Goal: Transaction & Acquisition: Book appointment/travel/reservation

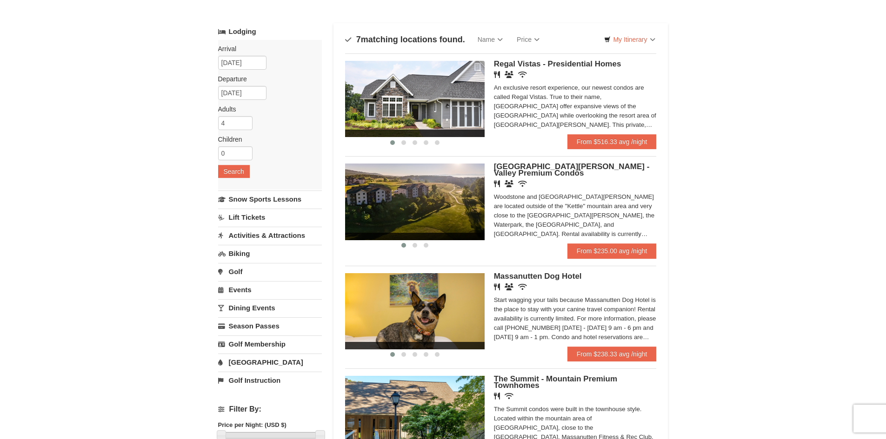
scroll to position [37, 0]
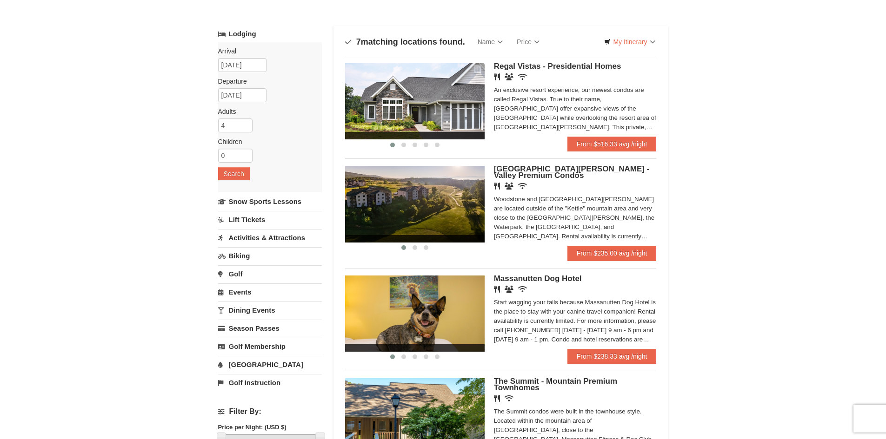
click at [133, 269] on div "× Categories Map List Filter My Itinerary Questions? [PHONE_NUMBER] Lodging Arr…" at bounding box center [443, 405] width 886 height 820
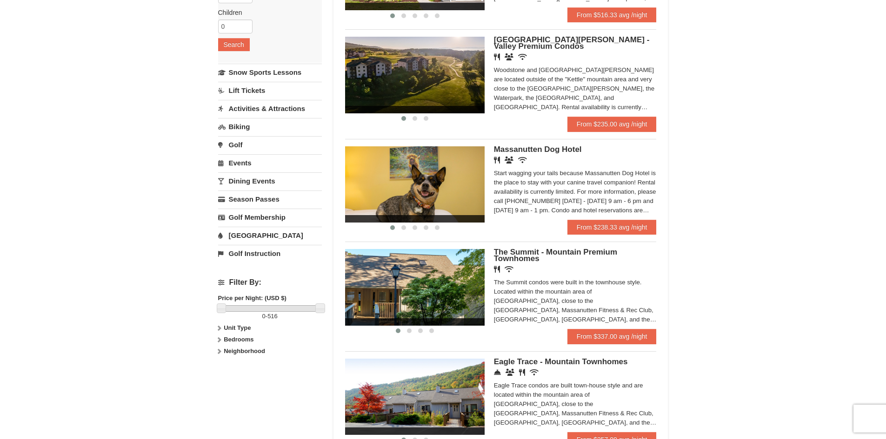
scroll to position [167, 0]
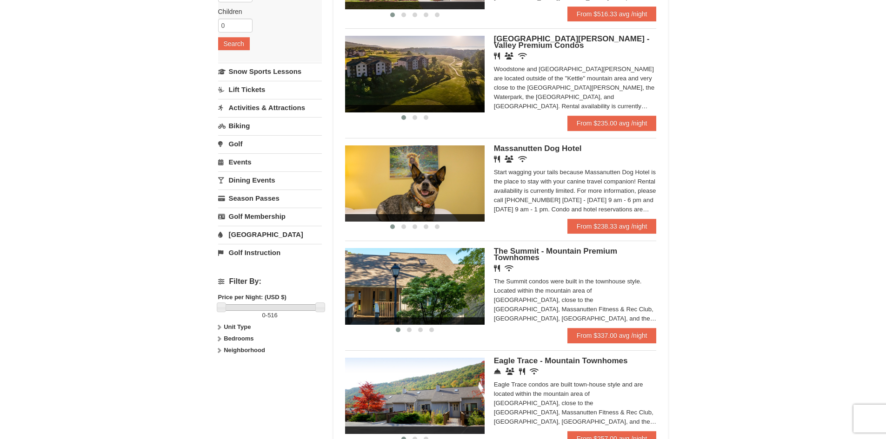
click at [216, 339] on icon at bounding box center [219, 339] width 7 height 7
click at [220, 372] on input "checkbox" at bounding box center [221, 370] width 6 height 6
checkbox input "true"
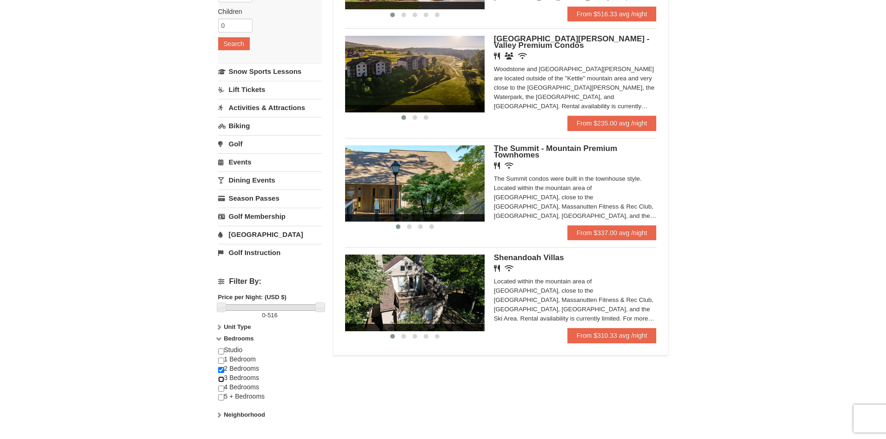
click at [221, 382] on input "checkbox" at bounding box center [221, 380] width 6 height 6
checkbox input "true"
click at [222, 370] on input "checkbox" at bounding box center [221, 370] width 6 height 6
checkbox input "false"
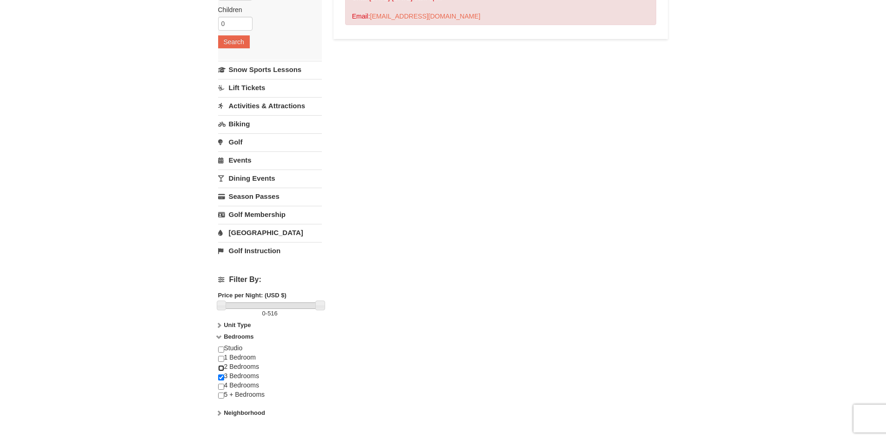
scroll to position [179, 0]
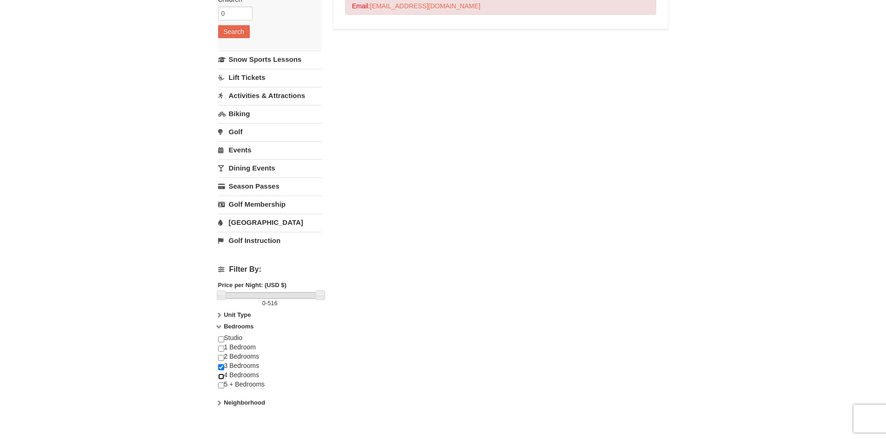
click at [218, 378] on input "checkbox" at bounding box center [221, 377] width 6 height 6
checkbox input "true"
click at [221, 385] on input "checkbox" at bounding box center [221, 386] width 6 height 6
checkbox input "true"
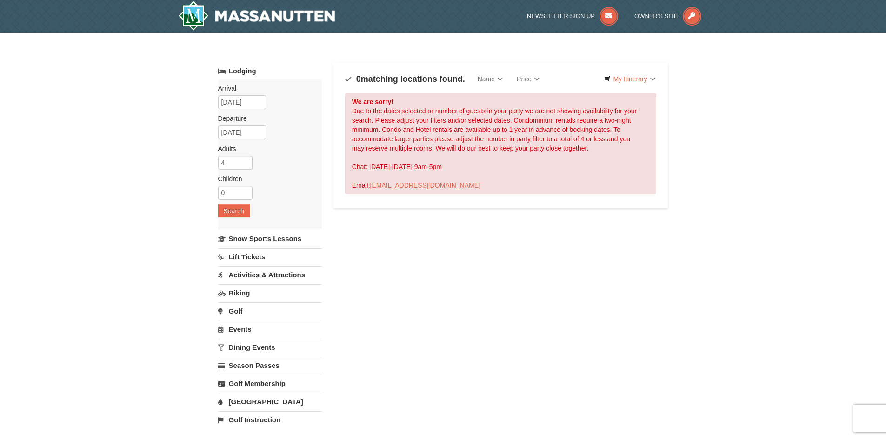
scroll to position [114, 0]
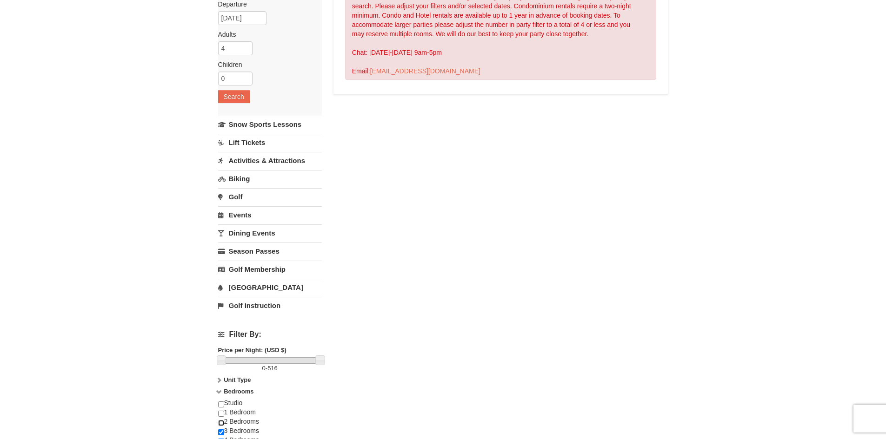
click at [222, 422] on input "checkbox" at bounding box center [221, 423] width 6 height 6
checkbox input "true"
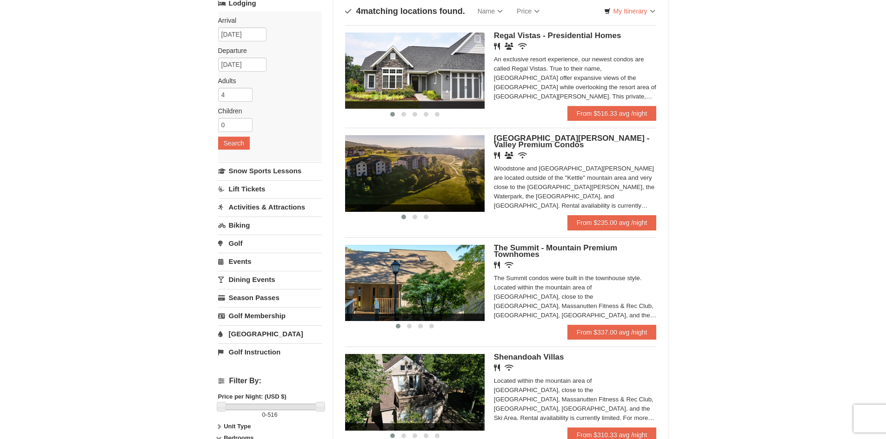
scroll to position [96, 0]
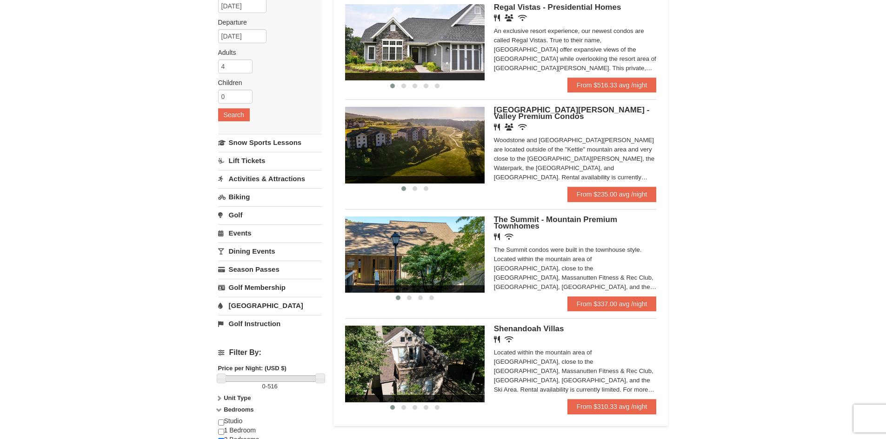
click at [739, 239] on div "× Categories Map List Filter My Itinerary Questions? [PHONE_NUMBER] Lodging Arr…" at bounding box center [443, 233] width 886 height 594
drag, startPoint x: 542, startPoint y: 275, endPoint x: 599, endPoint y: 302, distance: 62.6
click at [599, 302] on div "‹ › The Summit - Mountain Premium Townhomes Restaurant Wireless Internet (free)…" at bounding box center [501, 256] width 312 height 94
click at [599, 302] on link "From $337.00 avg /night" at bounding box center [611, 304] width 89 height 15
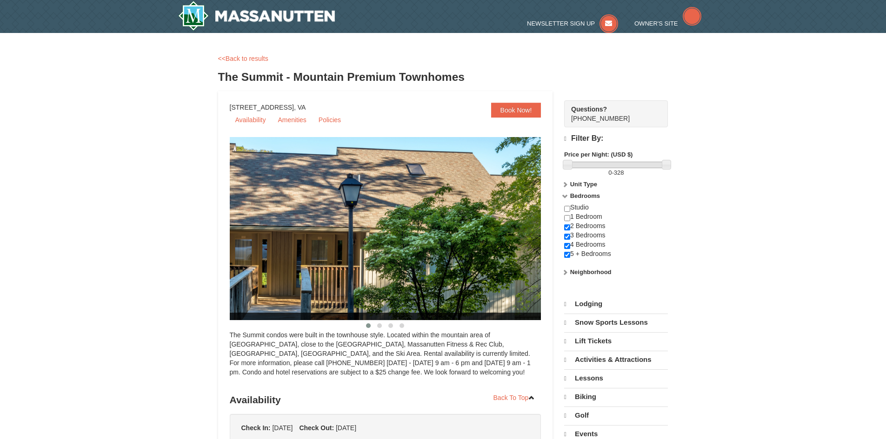
select select "9"
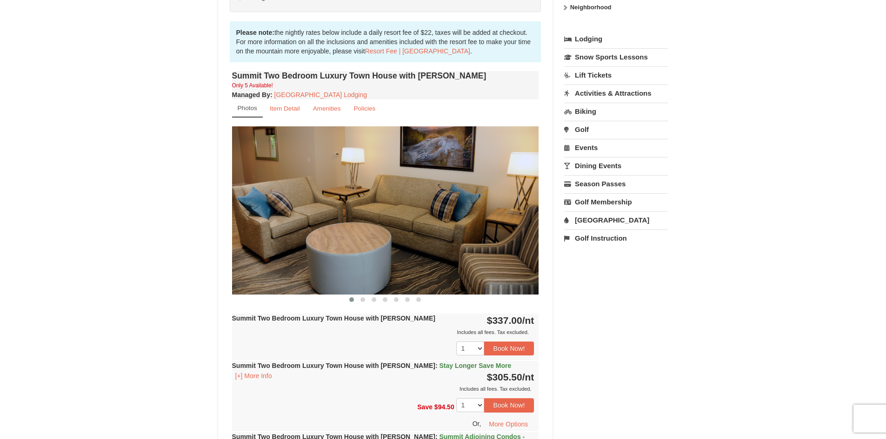
scroll to position [260, 0]
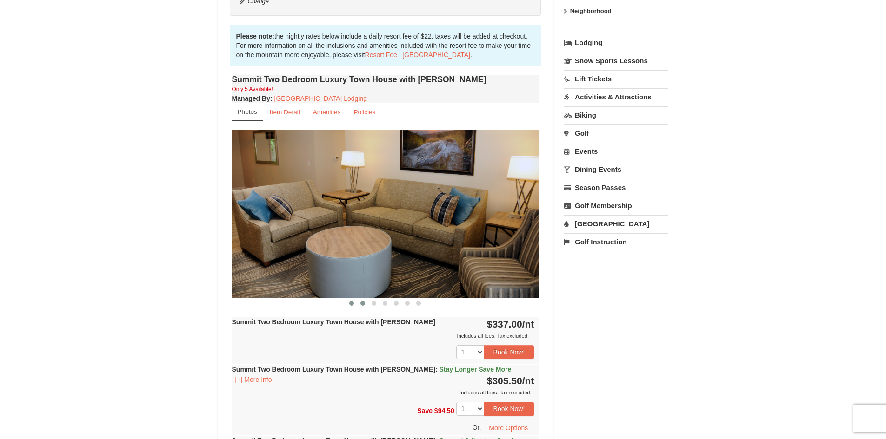
click at [359, 302] on button at bounding box center [362, 303] width 11 height 9
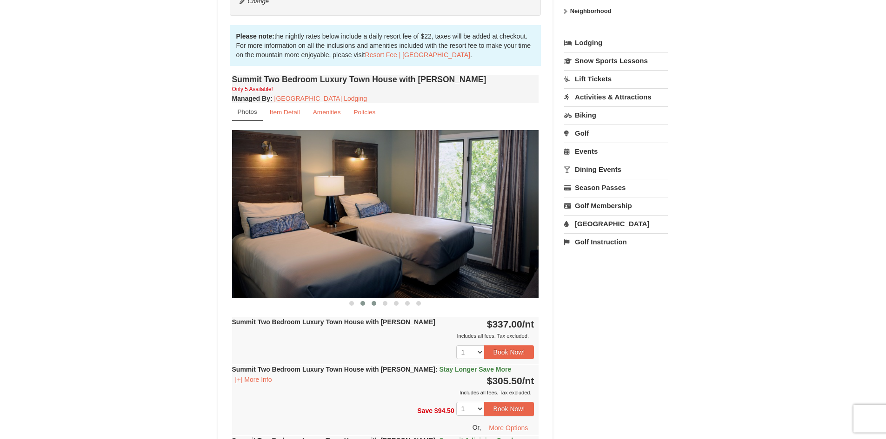
click at [371, 303] on button at bounding box center [373, 303] width 11 height 9
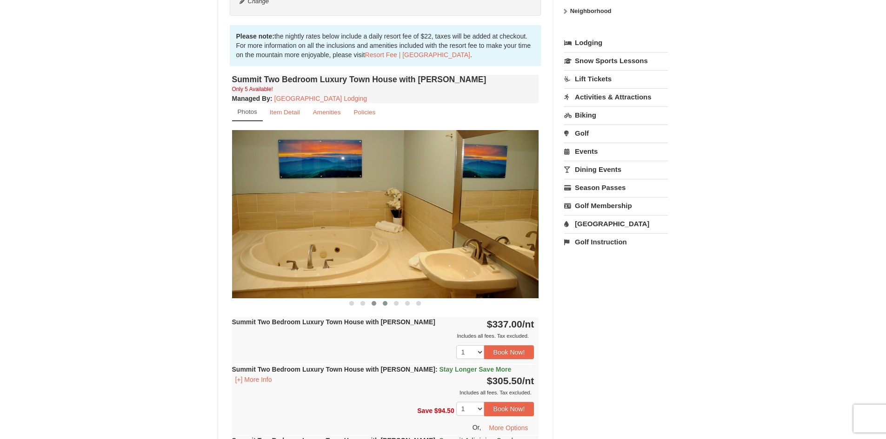
click at [379, 304] on button at bounding box center [384, 303] width 11 height 9
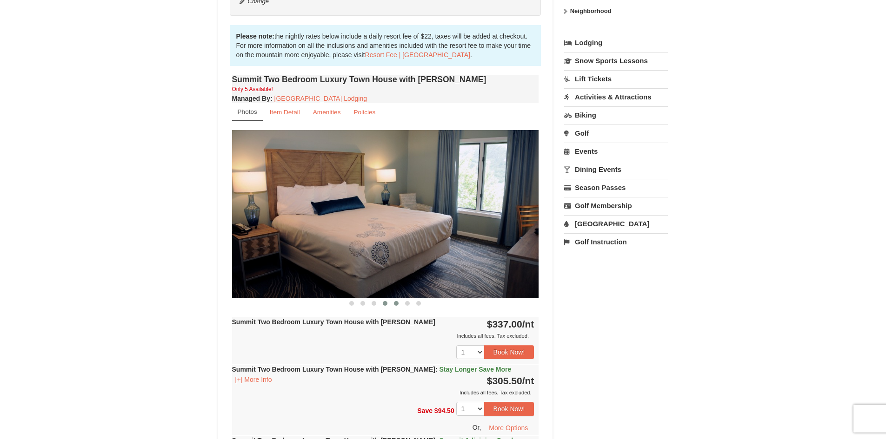
click at [395, 303] on span at bounding box center [396, 303] width 5 height 5
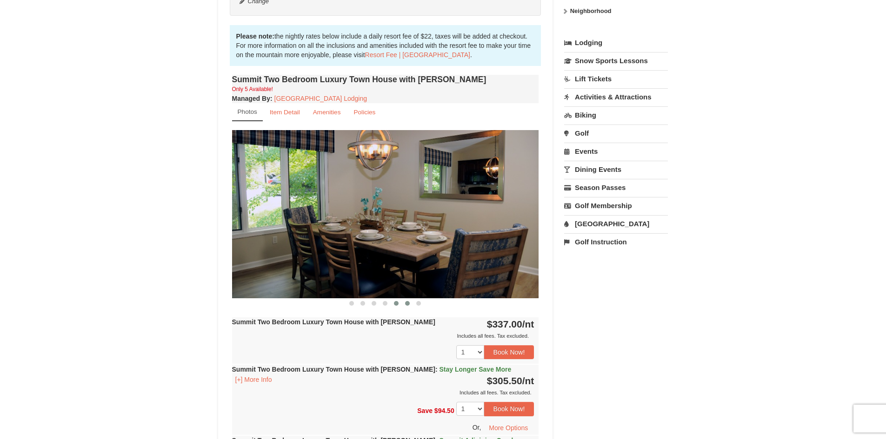
click at [403, 303] on button at bounding box center [407, 303] width 11 height 9
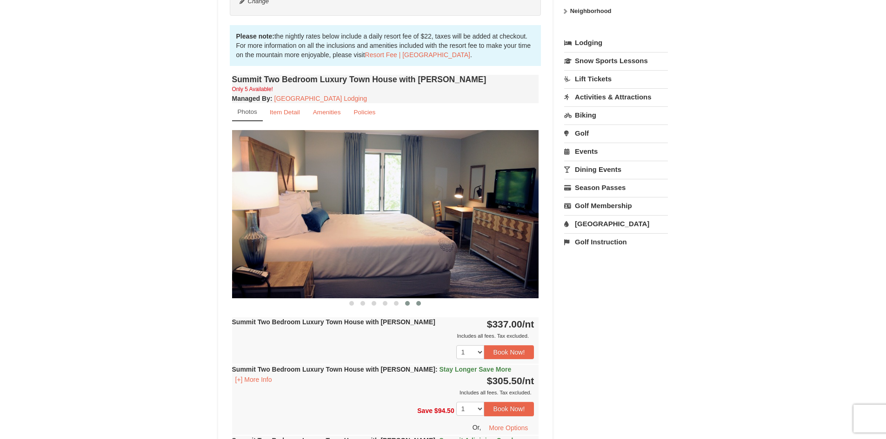
click at [414, 304] on button at bounding box center [418, 303] width 11 height 9
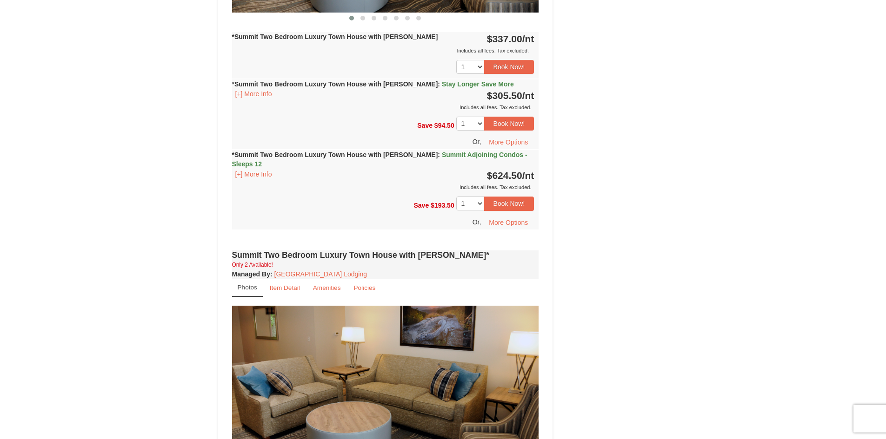
scroll to position [0, 0]
